Goal: Submit feedback/report problem

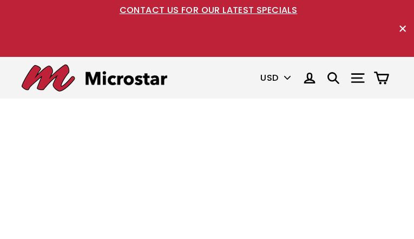
type input "LDLHnMzmeoLOA"
type input "[EMAIL_ADDRESS][DOMAIN_NAME]"
type input "9076856279"
